Goal: Book appointment/travel/reservation

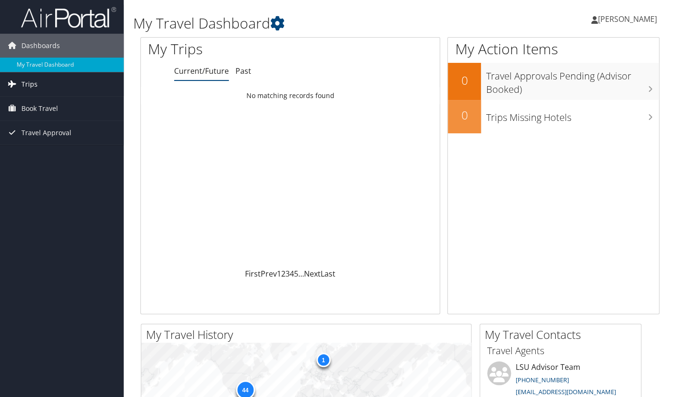
click at [37, 86] on link "Trips" at bounding box center [62, 84] width 124 height 24
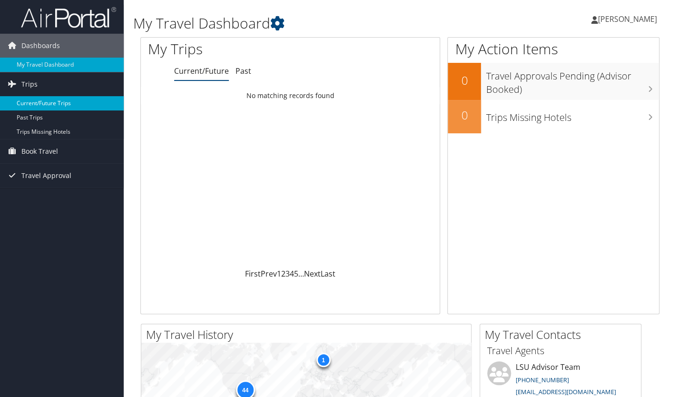
click at [42, 107] on link "Current/Future Trips" at bounding box center [62, 103] width 124 height 14
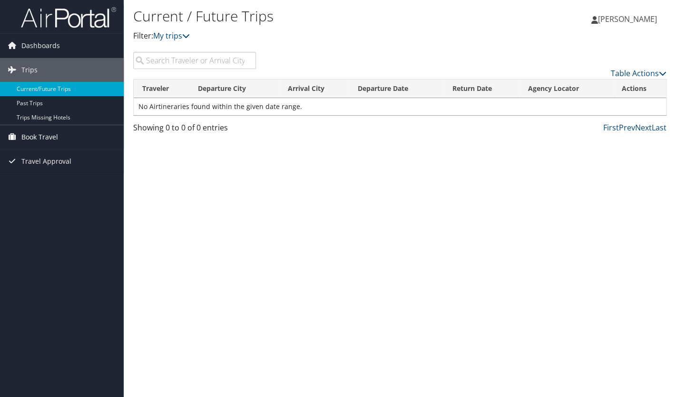
click at [67, 135] on link "Book Travel" at bounding box center [62, 137] width 124 height 24
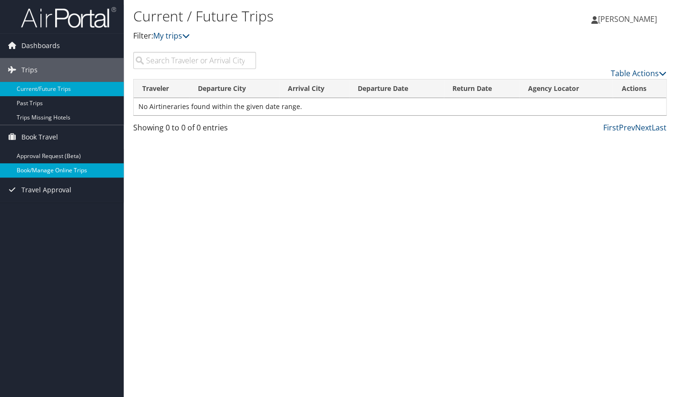
click at [61, 173] on link "Book/Manage Online Trips" at bounding box center [62, 170] width 124 height 14
